Goal: Book appointment/travel/reservation

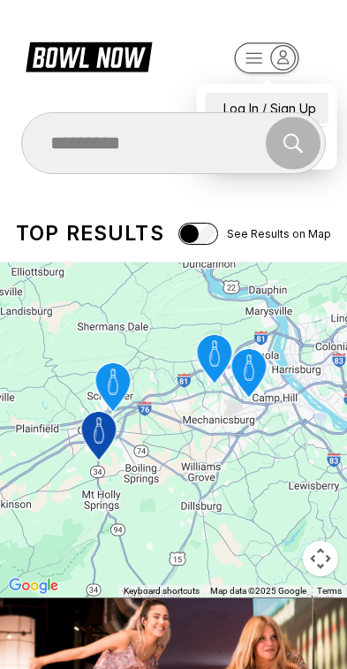
click at [300, 95] on div "Log In / Sign Up" at bounding box center [267, 108] width 123 height 31
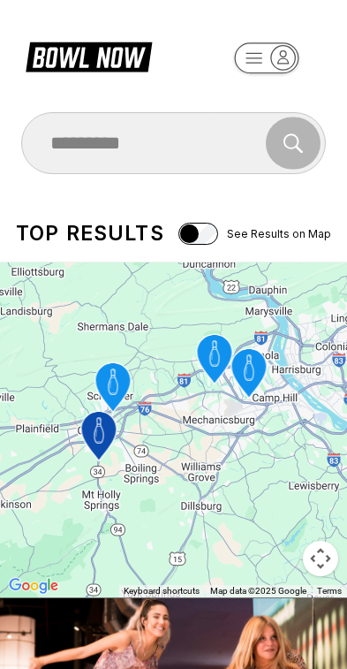
select select "**"
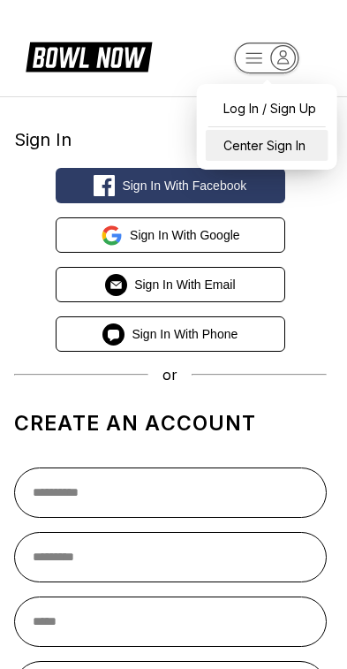
click at [300, 151] on div "Center Sign In" at bounding box center [267, 145] width 123 height 31
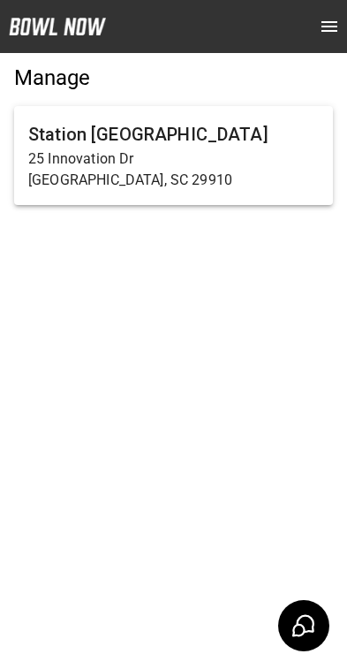
click at [241, 159] on p "25 Innovation Dr" at bounding box center [173, 158] width 291 height 21
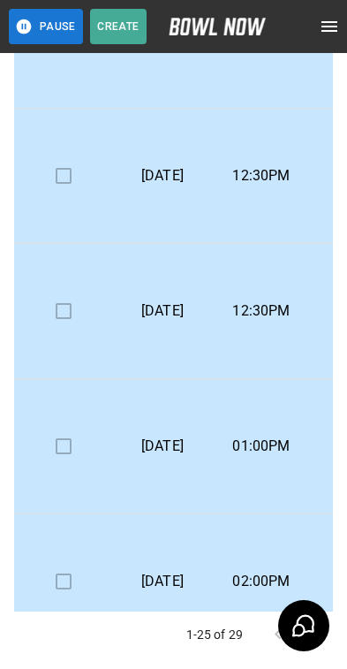
scroll to position [1593, 0]
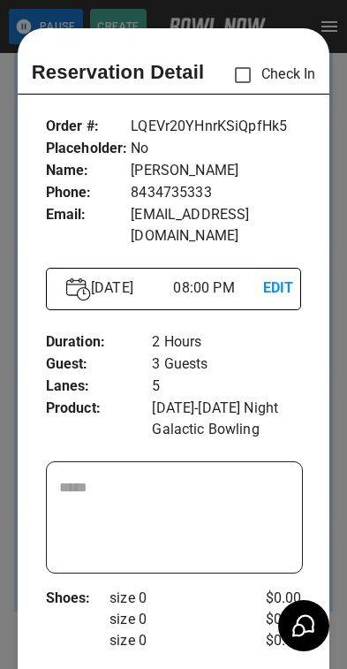
scroll to position [28, 0]
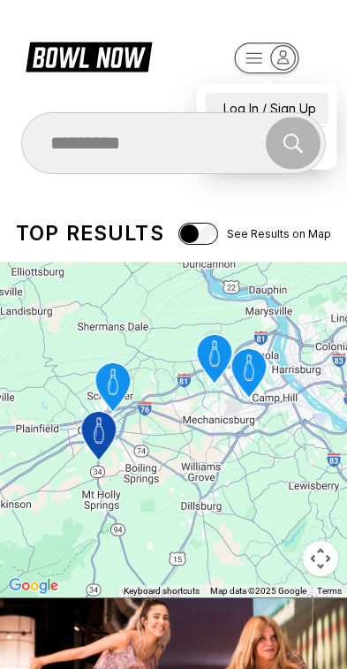
click at [293, 93] on div "Log In / Sign Up" at bounding box center [267, 108] width 123 height 31
select select "**"
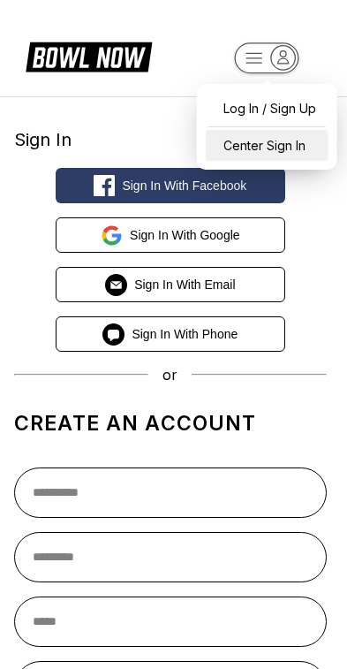
click at [291, 143] on div "Center Sign In" at bounding box center [267, 145] width 123 height 31
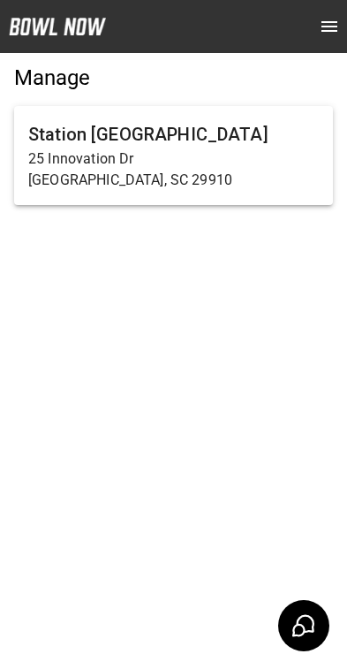
click at [239, 146] on h6 "Station [GEOGRAPHIC_DATA]" at bounding box center [173, 134] width 291 height 28
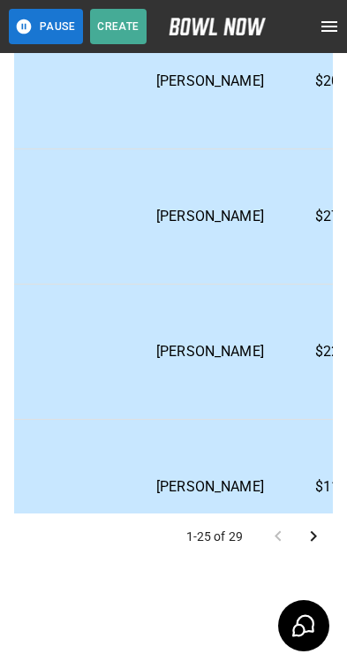
scroll to position [1454, 656]
click at [293, 150] on td "$203.44" at bounding box center [342, 82] width 99 height 135
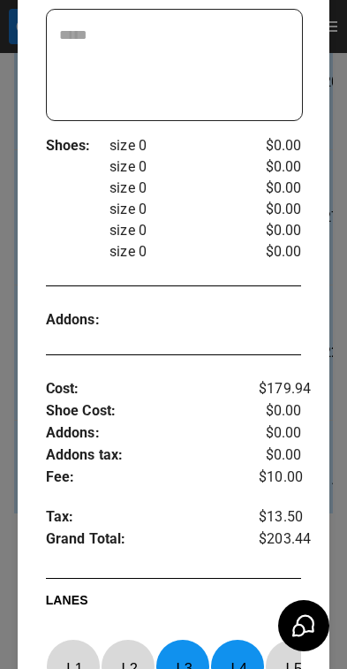
scroll to position [475, 0]
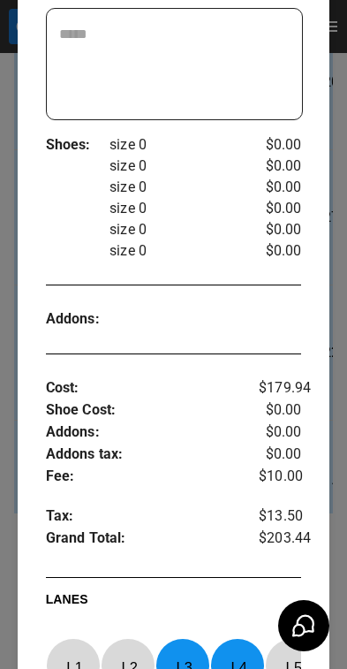
click at [338, 451] on div at bounding box center [173, 334] width 347 height 669
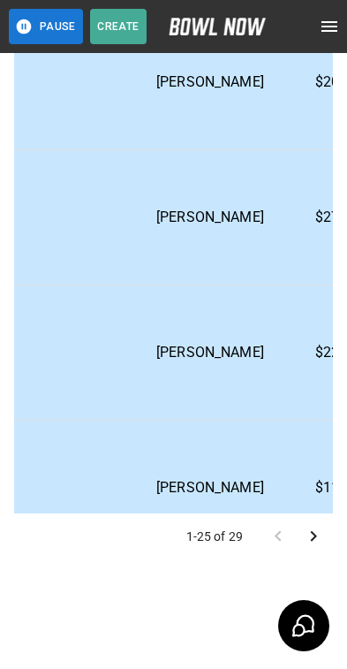
scroll to position [298, 0]
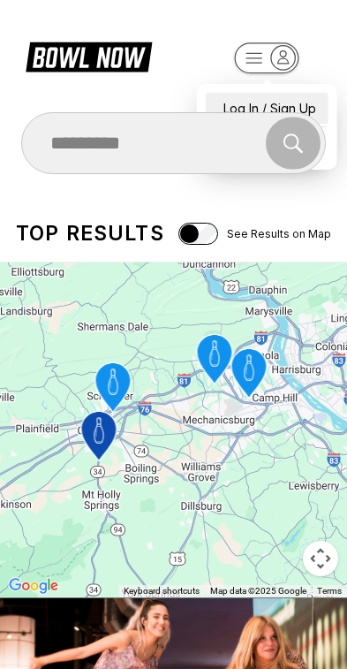
click at [300, 94] on div "Log In / Sign Up" at bounding box center [267, 108] width 123 height 31
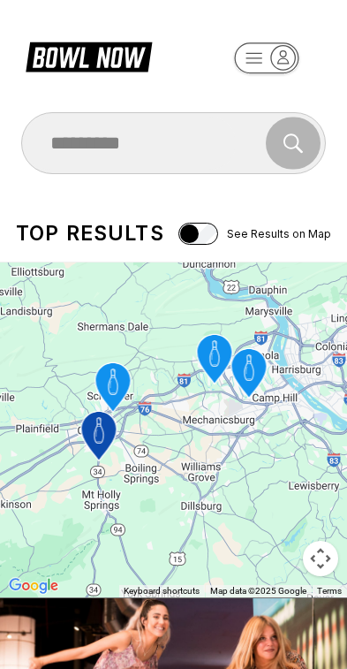
select select "**"
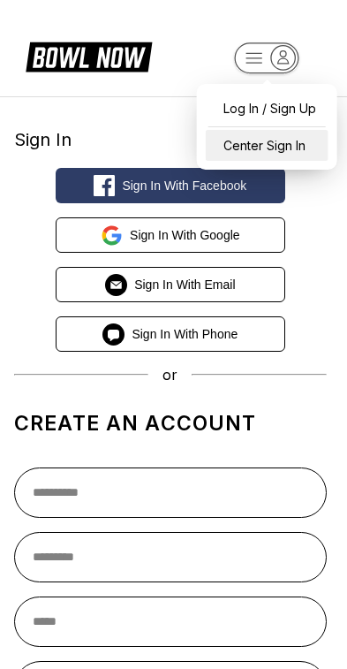
click at [302, 146] on div "Center Sign In" at bounding box center [267, 145] width 123 height 31
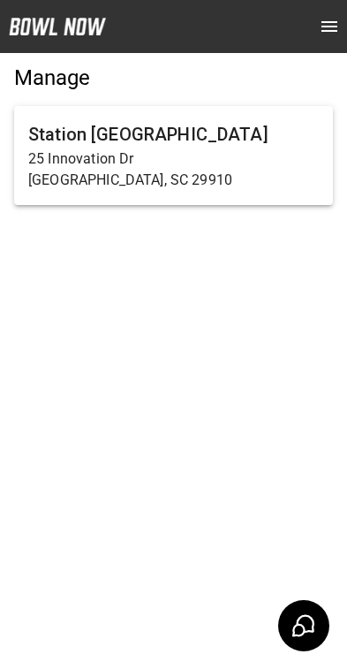
click at [285, 171] on p "[GEOGRAPHIC_DATA], SC 29910" at bounding box center [173, 180] width 291 height 21
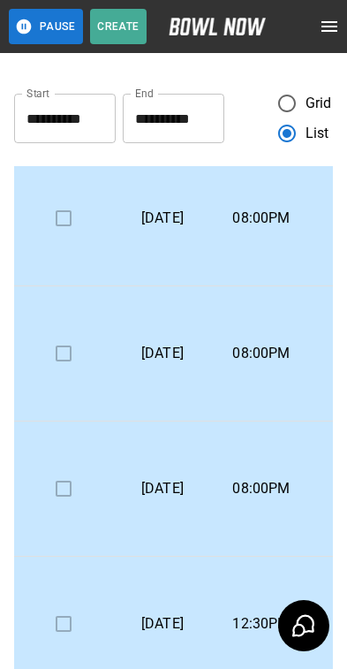
scroll to position [1352, 0]
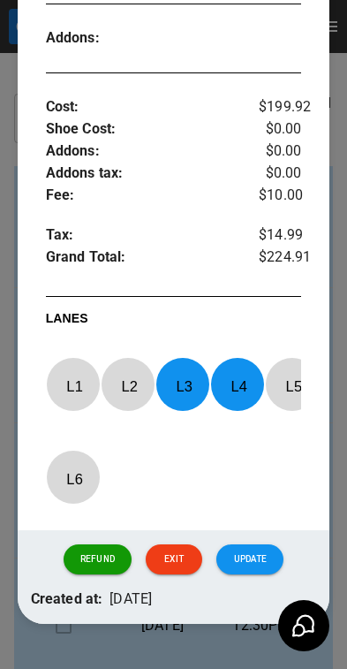
scroll to position [628, 0]
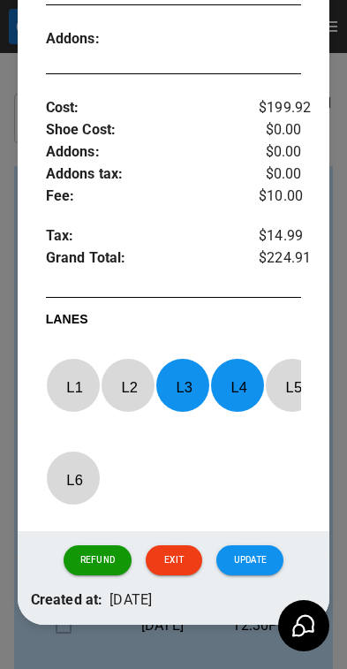
click at [263, 569] on button "Update" at bounding box center [250, 560] width 67 height 30
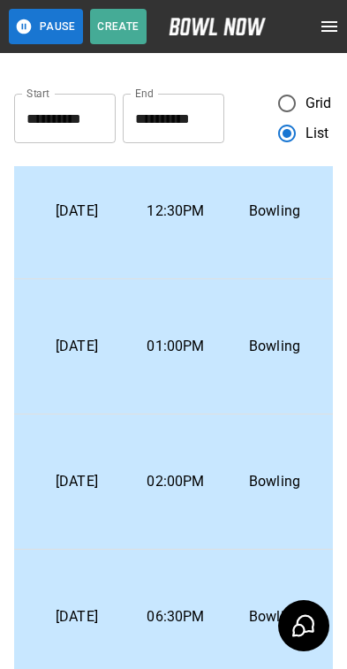
scroll to position [2239, 85]
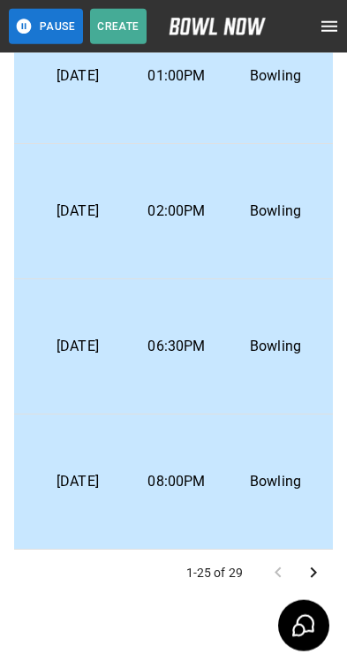
click at [318, 568] on icon "Go to next page" at bounding box center [313, 572] width 21 height 21
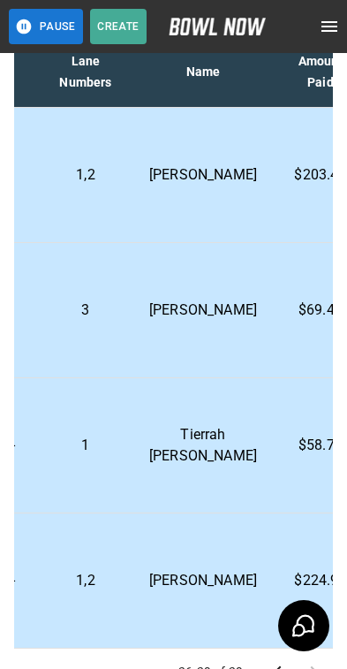
scroll to position [133, 0]
